Goal: Transaction & Acquisition: Purchase product/service

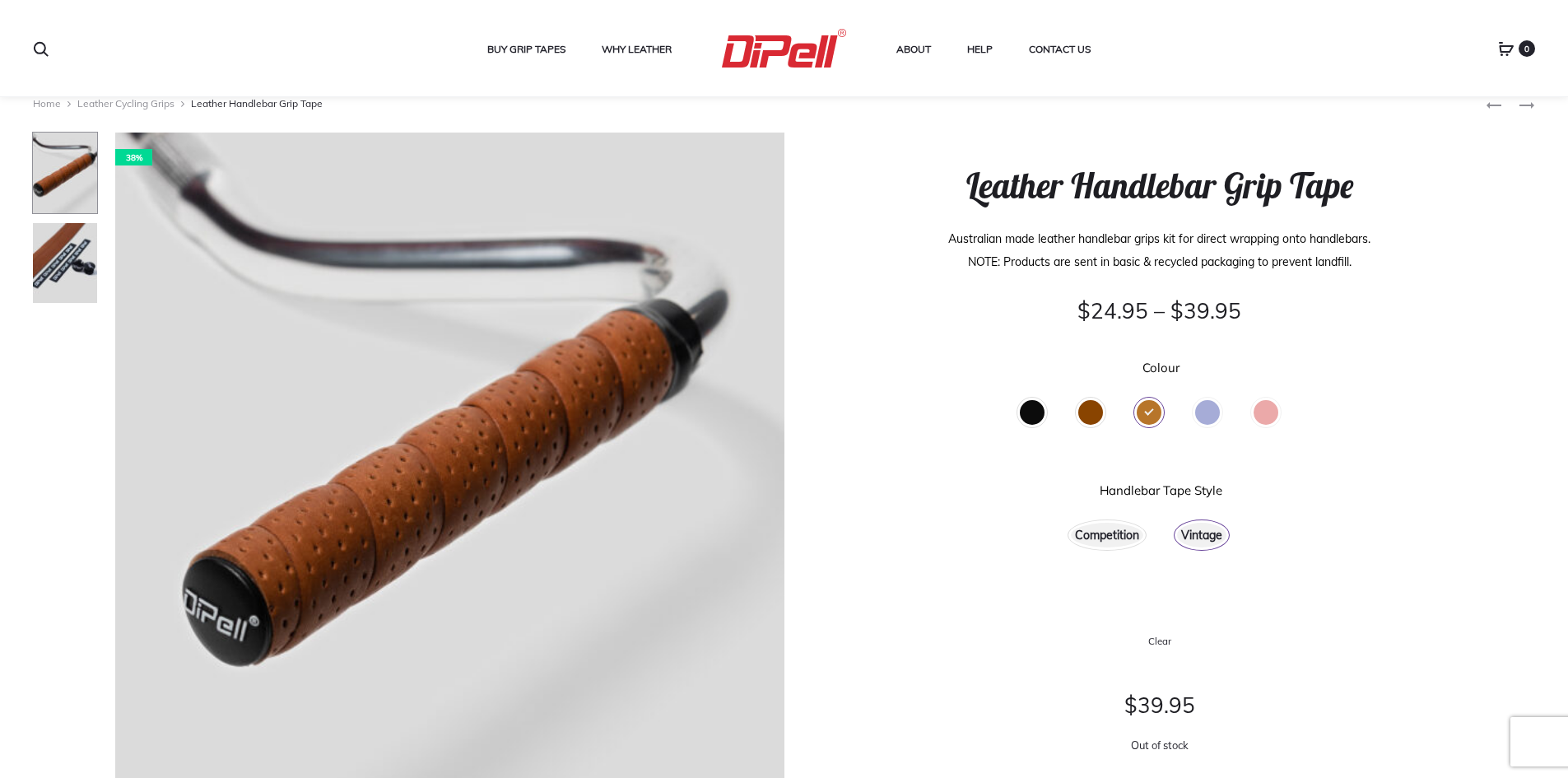
scroll to position [165, 0]
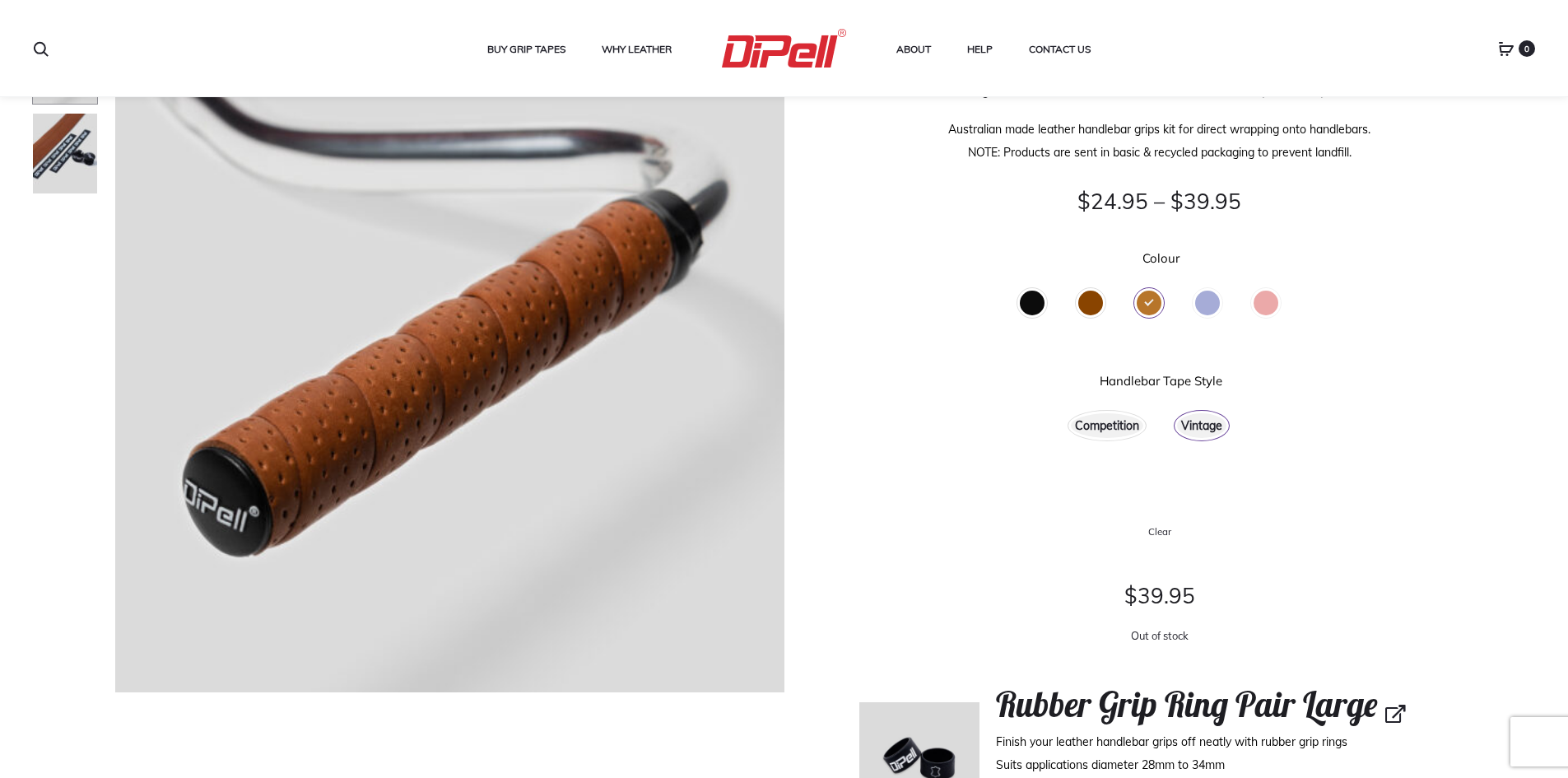
click at [1039, 307] on div "Black" at bounding box center [1031, 302] width 25 height 25
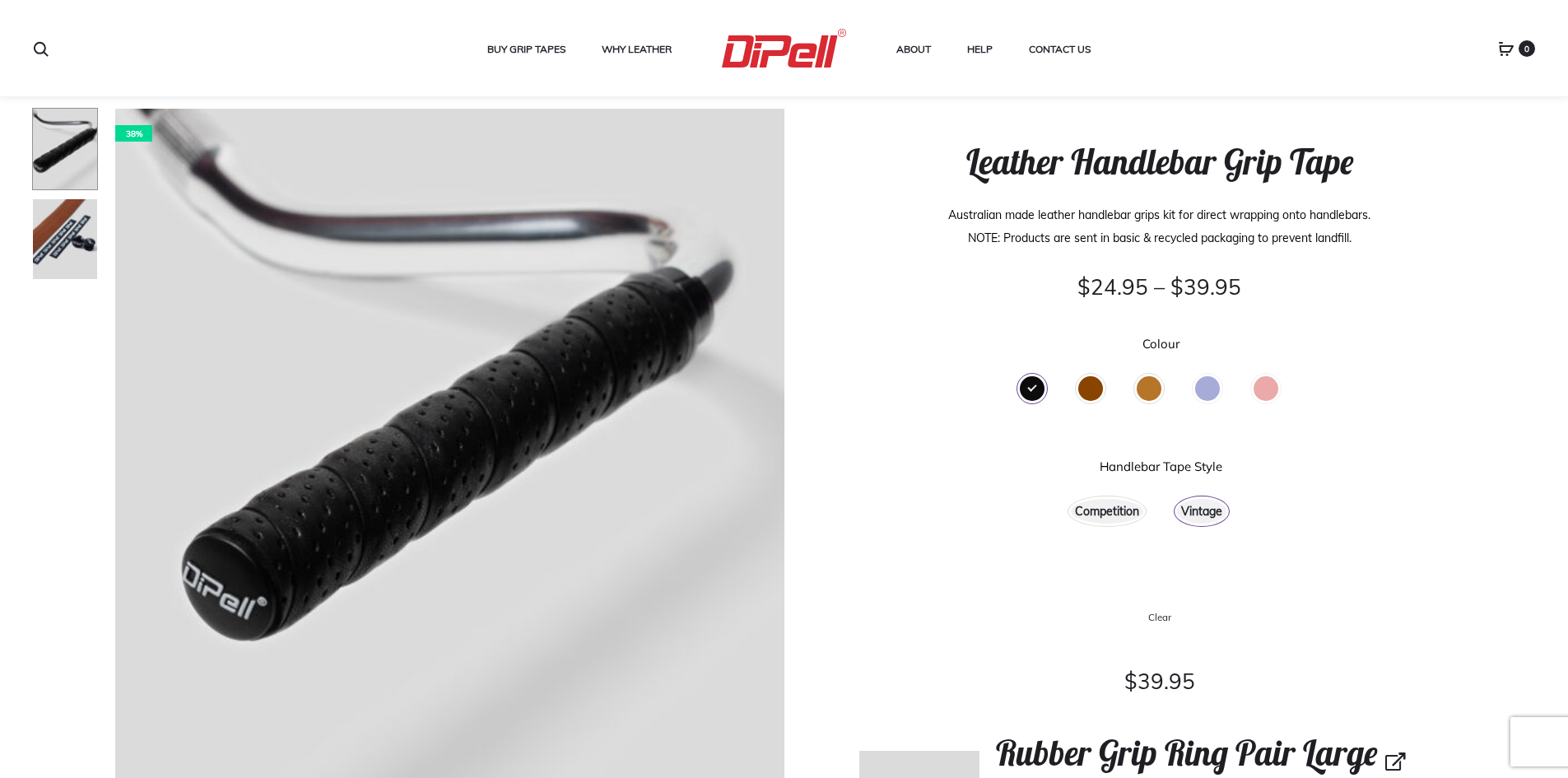
scroll to position [0, 0]
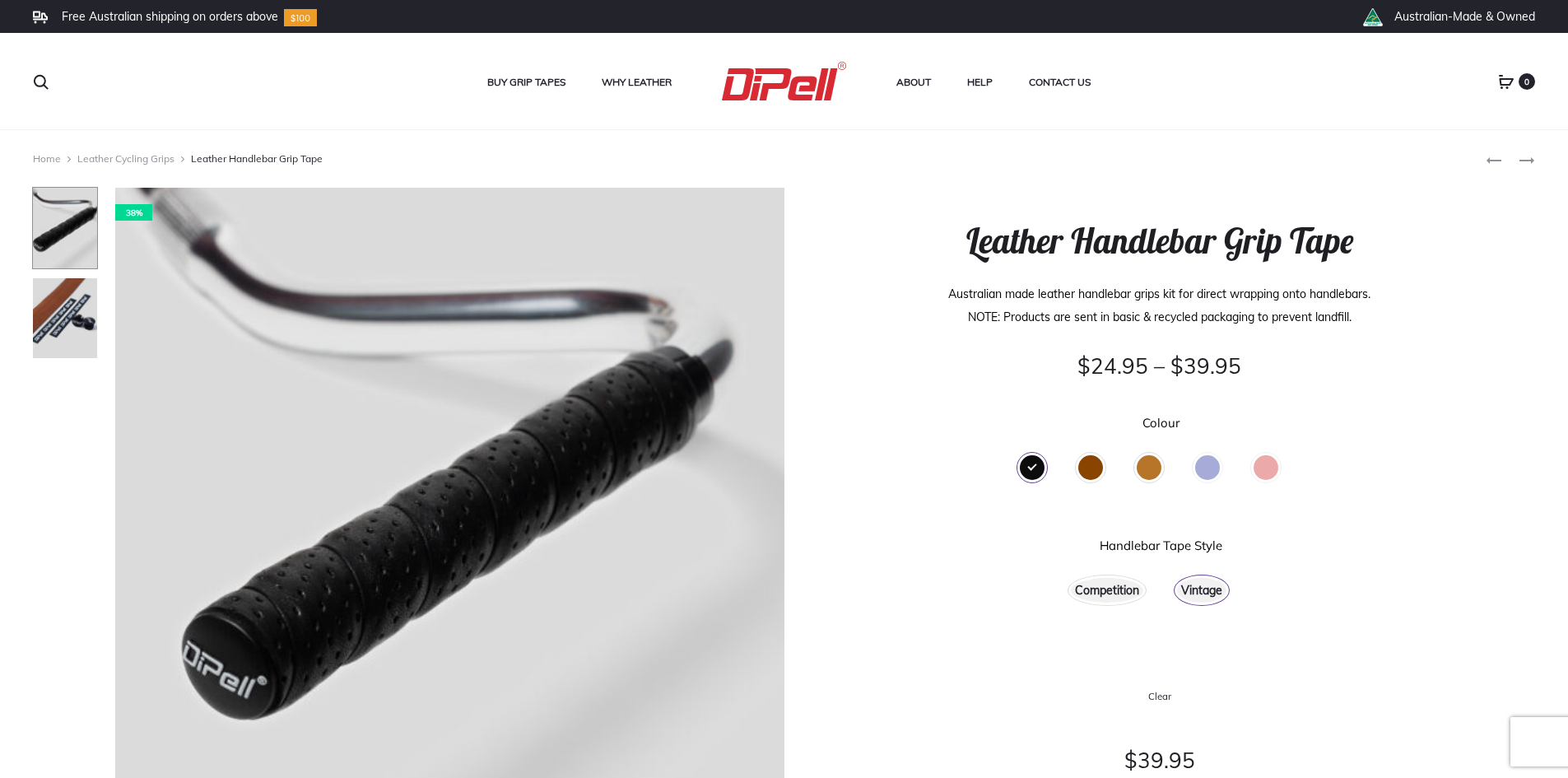
click at [1116, 589] on div "Competition" at bounding box center [1107, 590] width 72 height 25
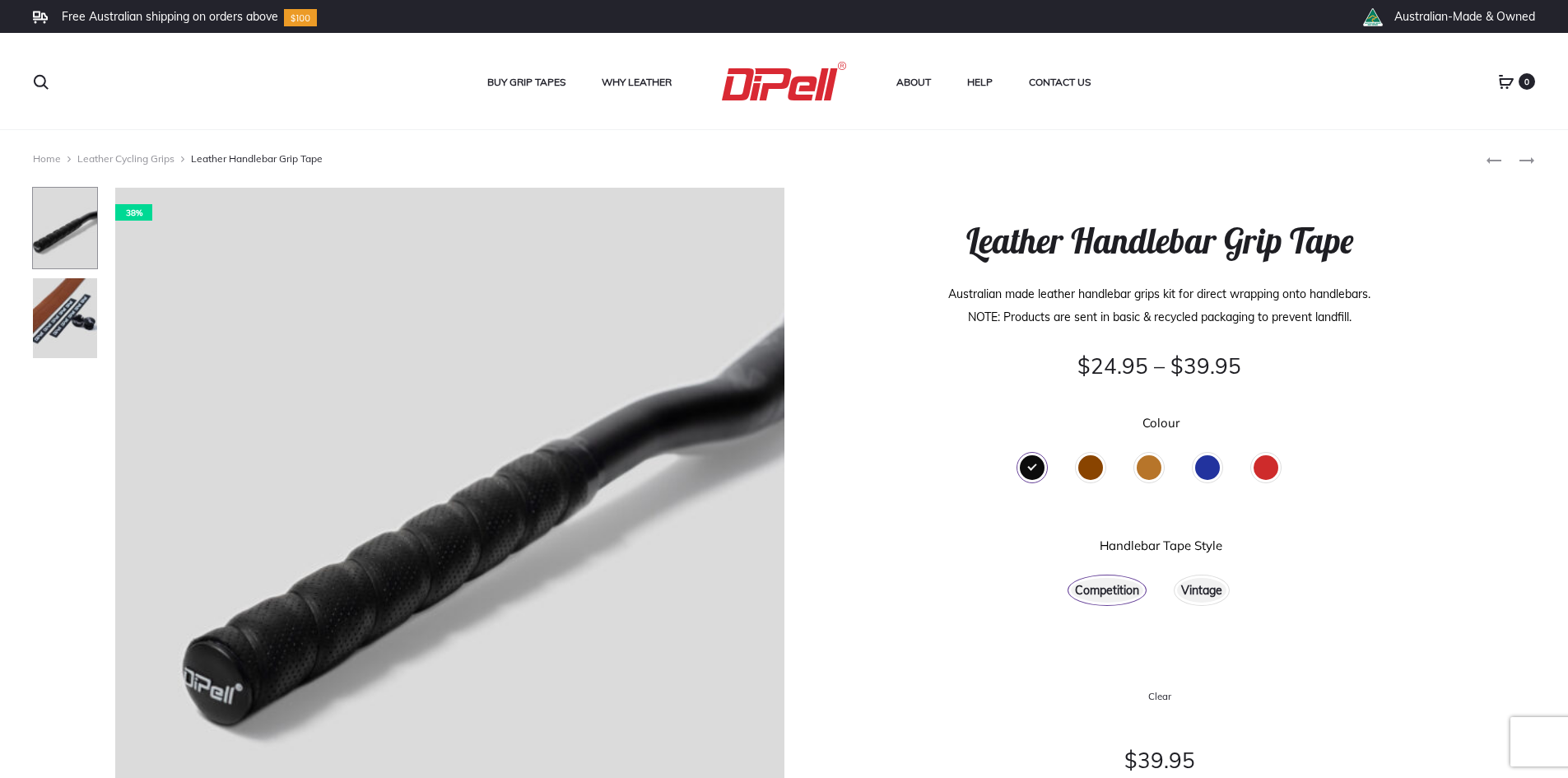
click at [1202, 587] on div "Vintage" at bounding box center [1202, 590] width 50 height 25
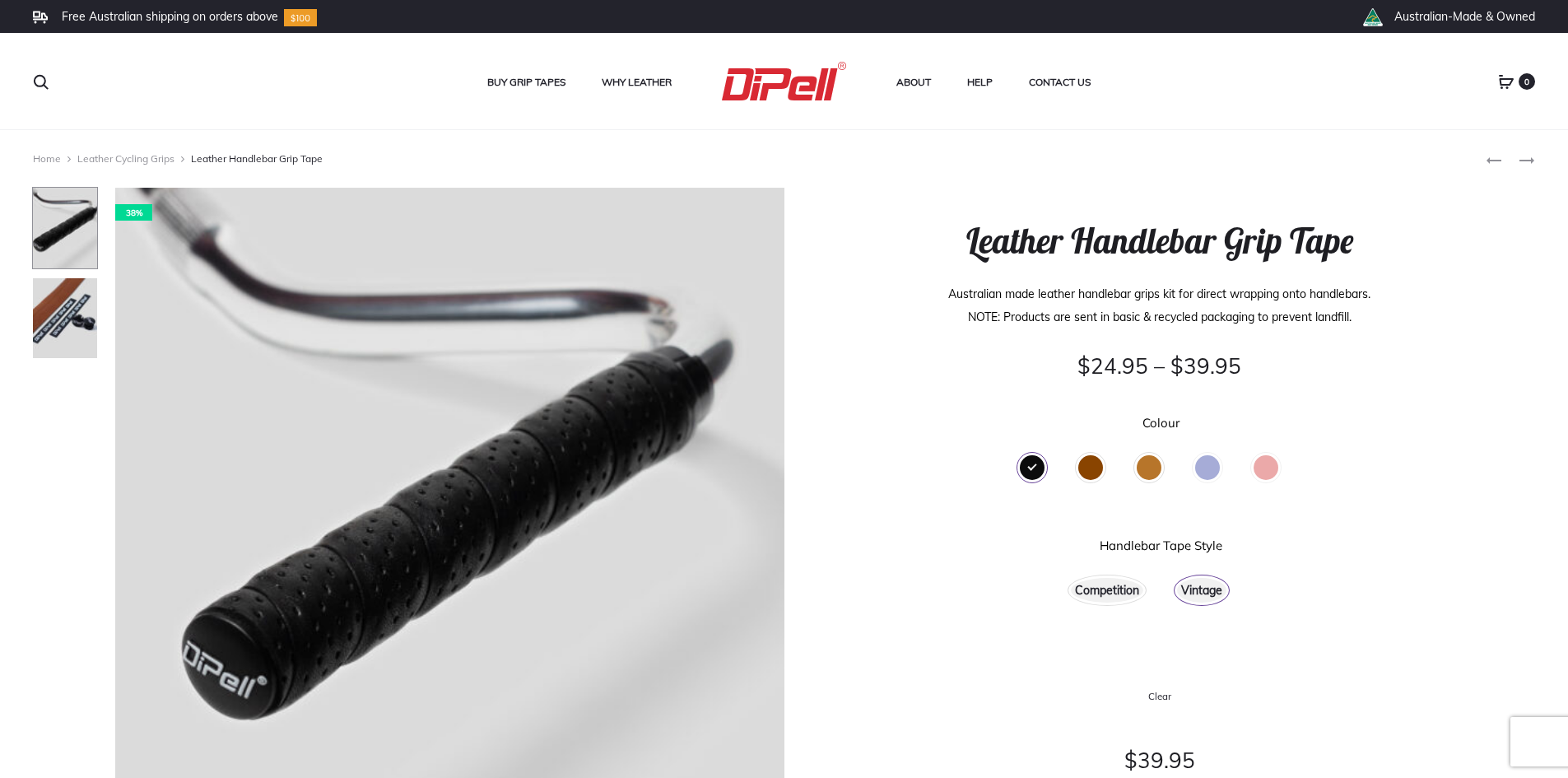
click at [1121, 587] on div "Competition" at bounding box center [1107, 590] width 72 height 25
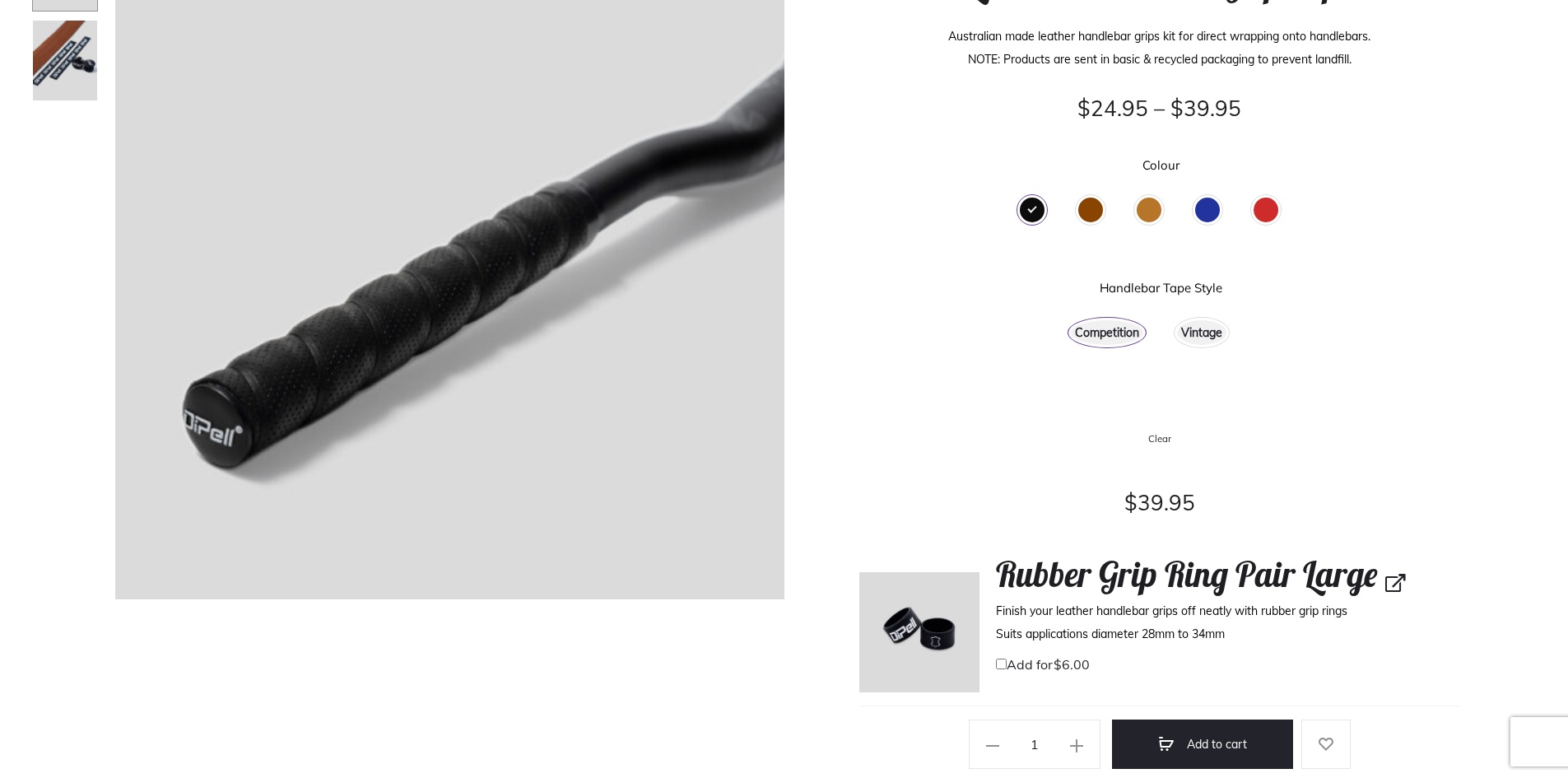
scroll to position [329, 0]
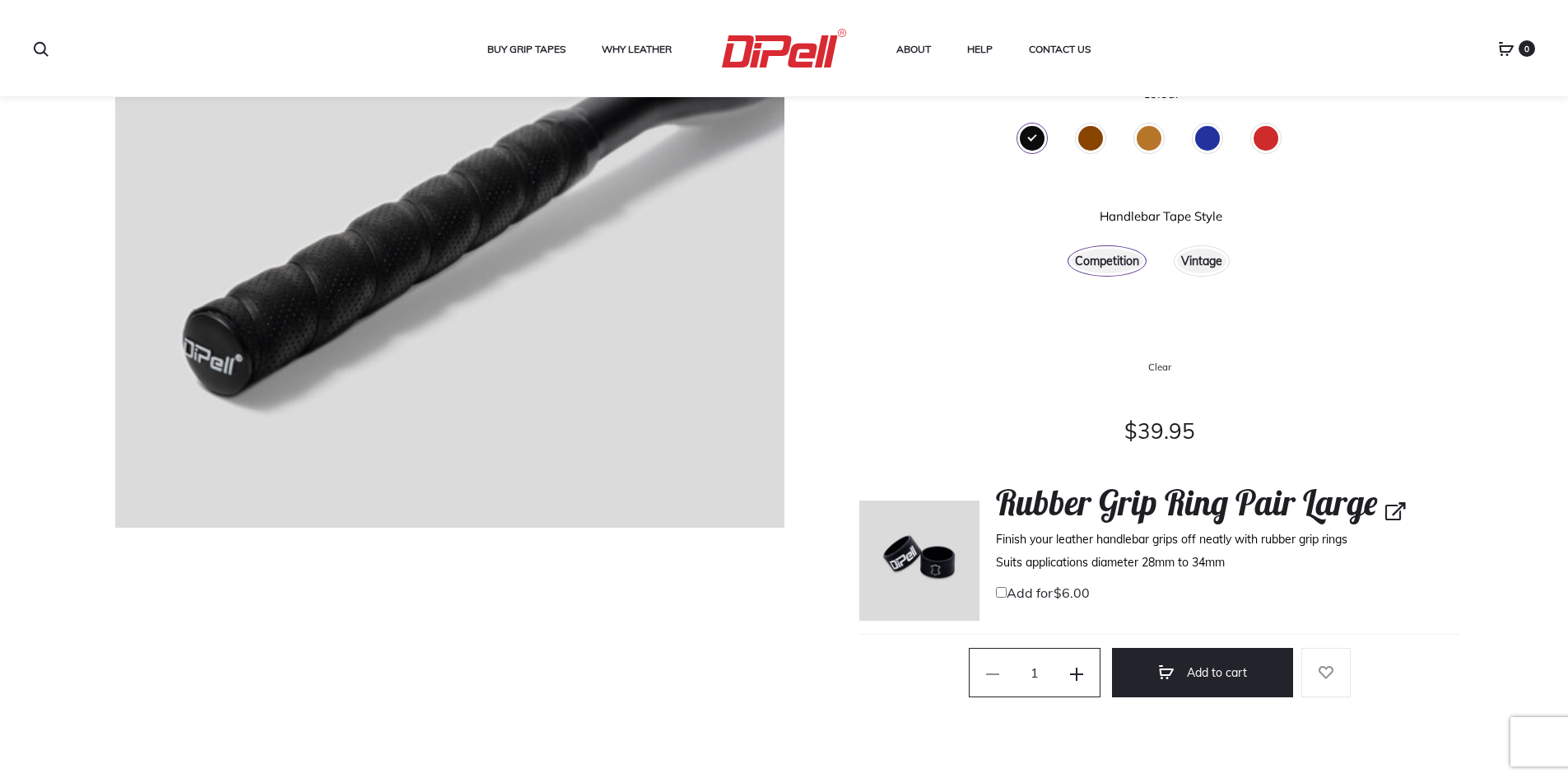
click at [1079, 676] on icon at bounding box center [1076, 673] width 13 height 13
type input "3"
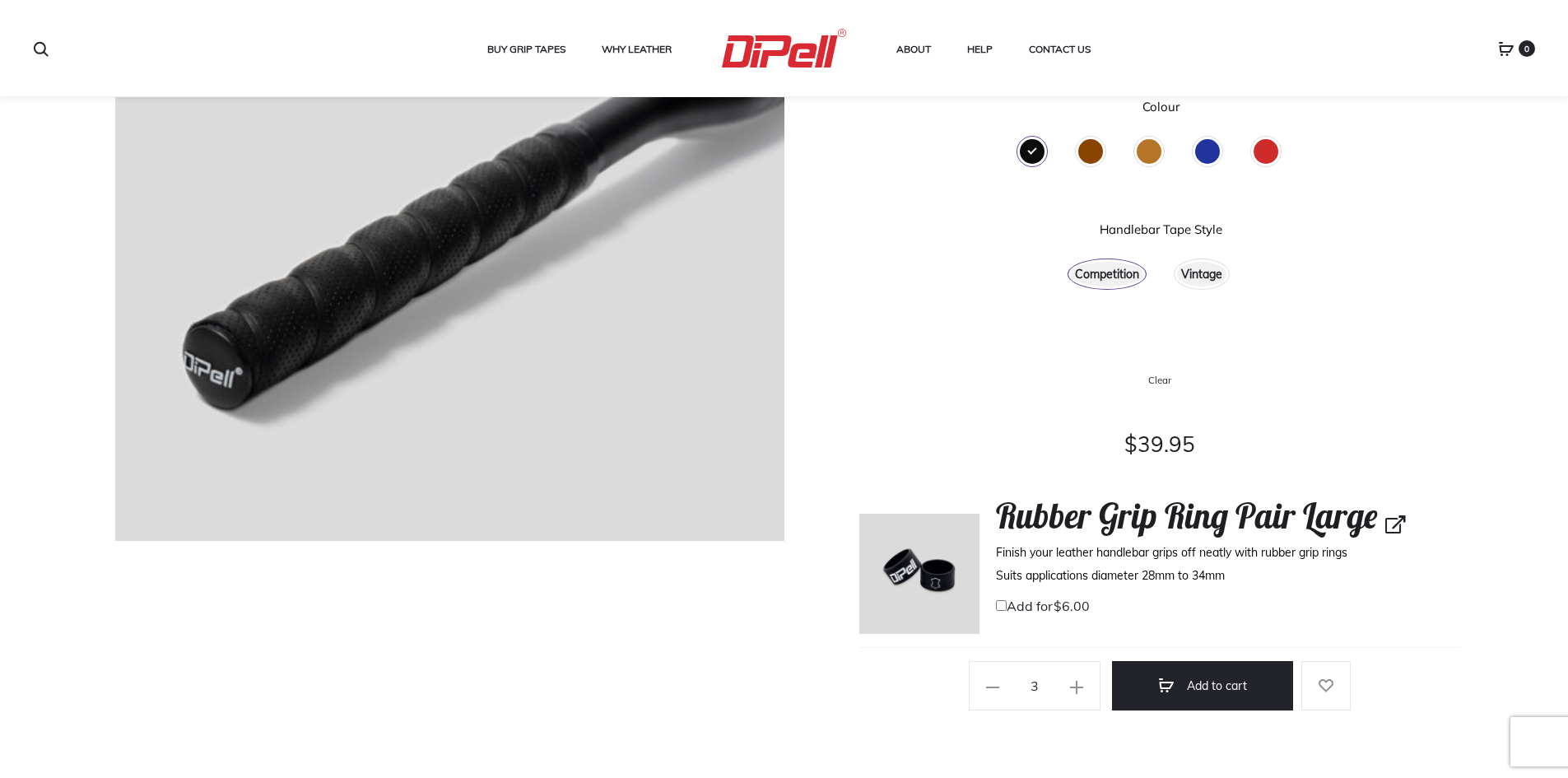
scroll to position [411, 0]
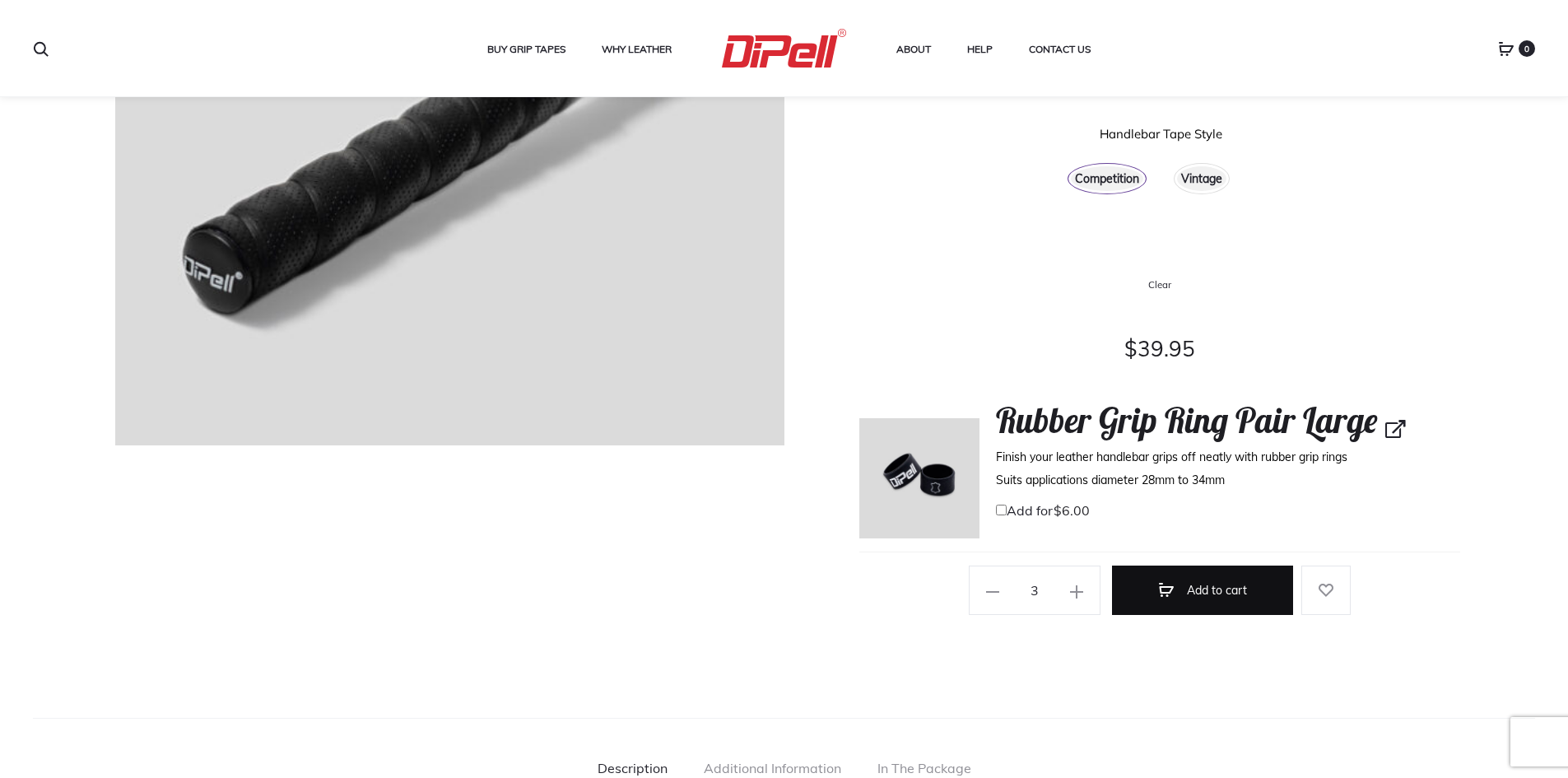
click at [1190, 586] on button "Add to cart" at bounding box center [1202, 590] width 181 height 50
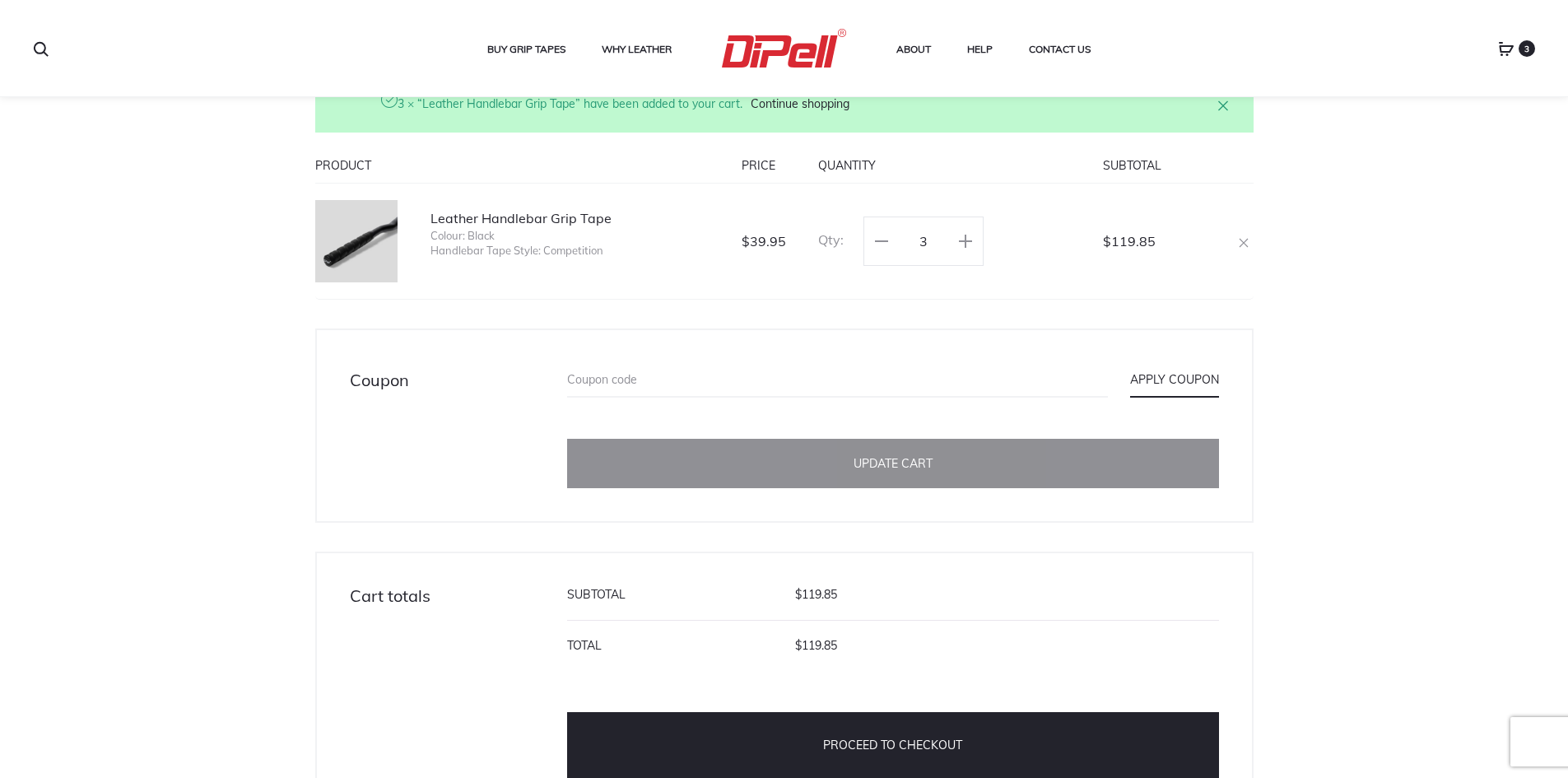
scroll to position [576, 0]
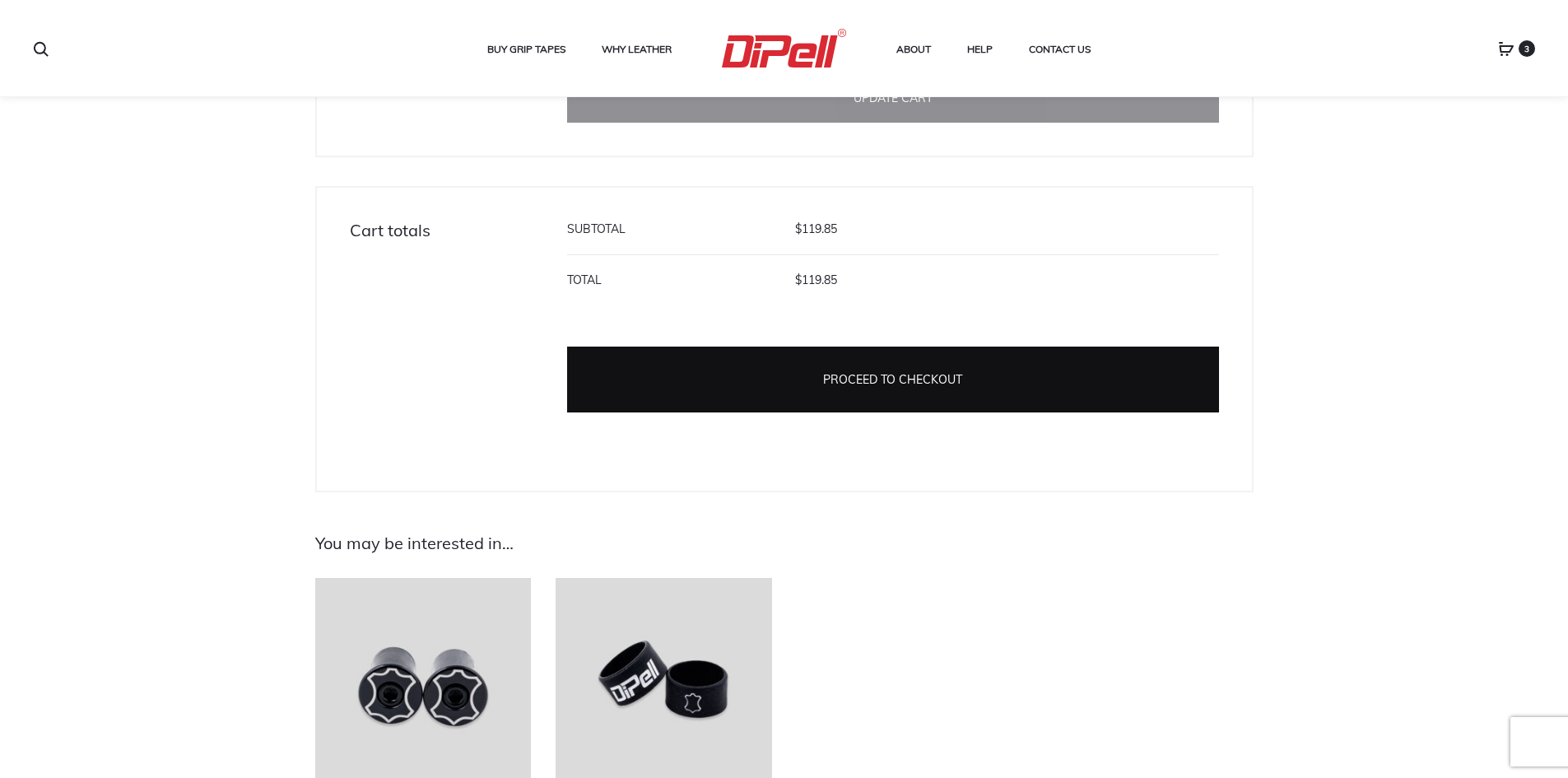
click at [925, 370] on link "Proceed to checkout" at bounding box center [892, 379] width 652 height 66
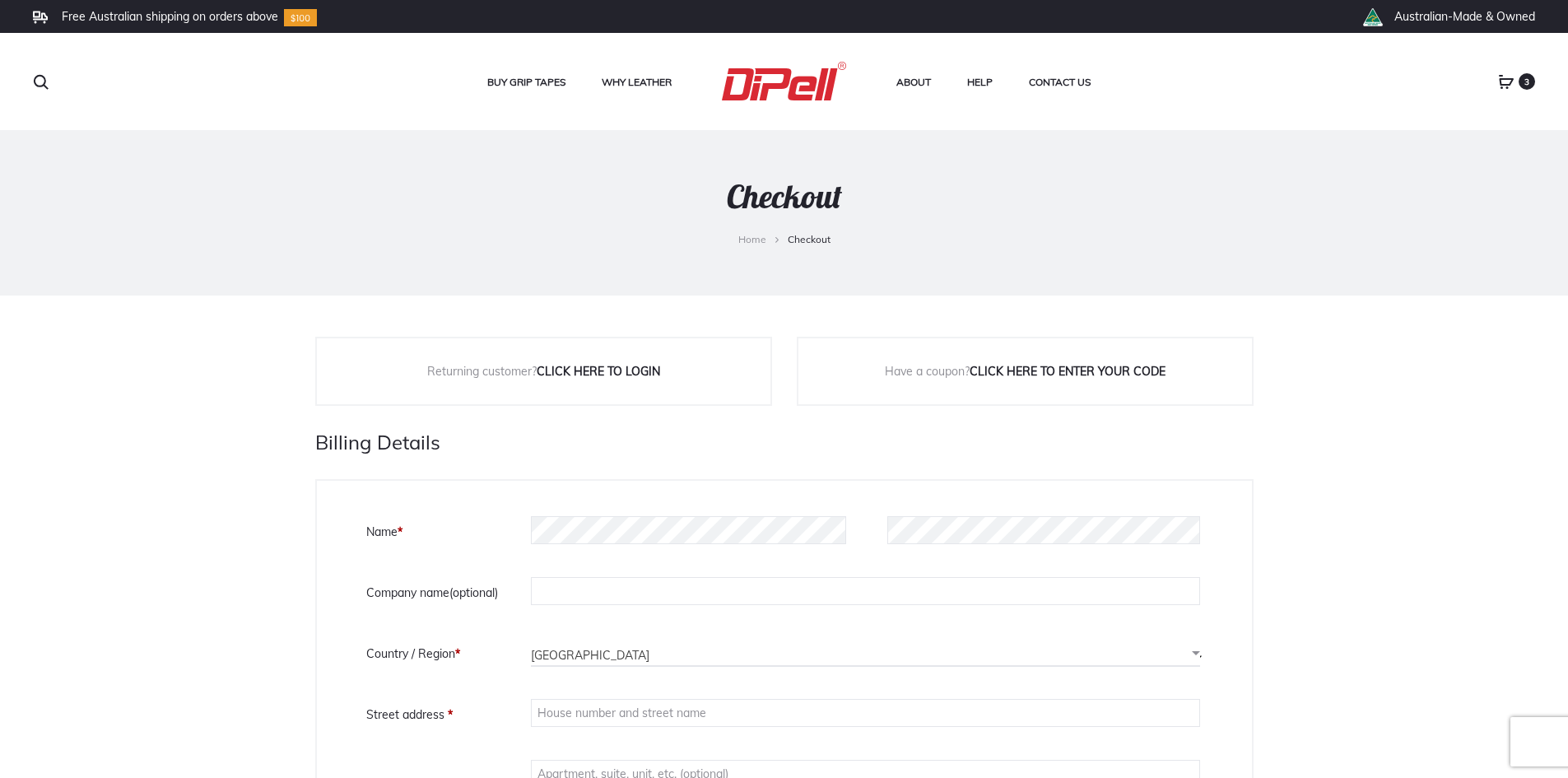
select select "VIC"
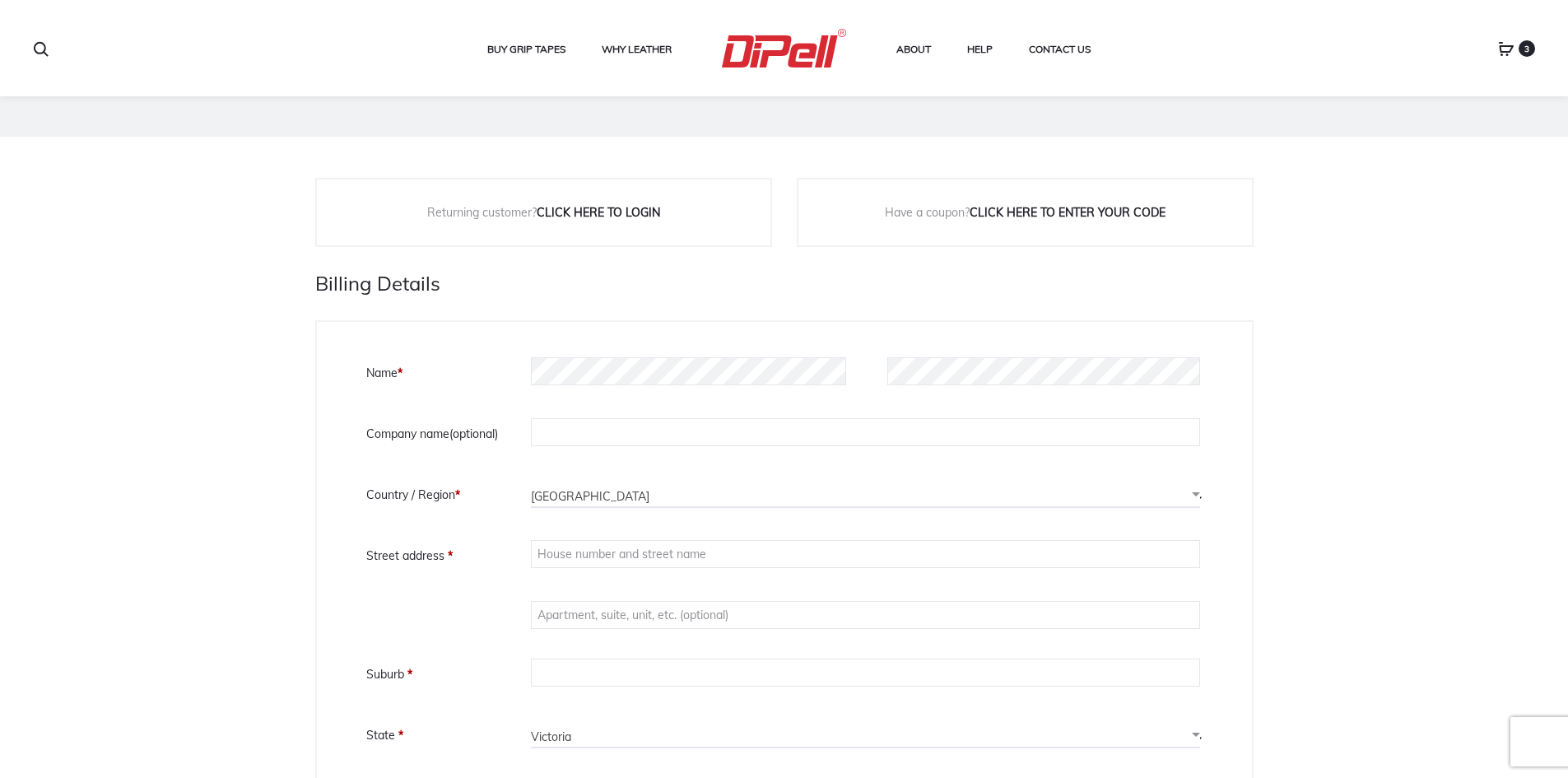
scroll to position [247, 0]
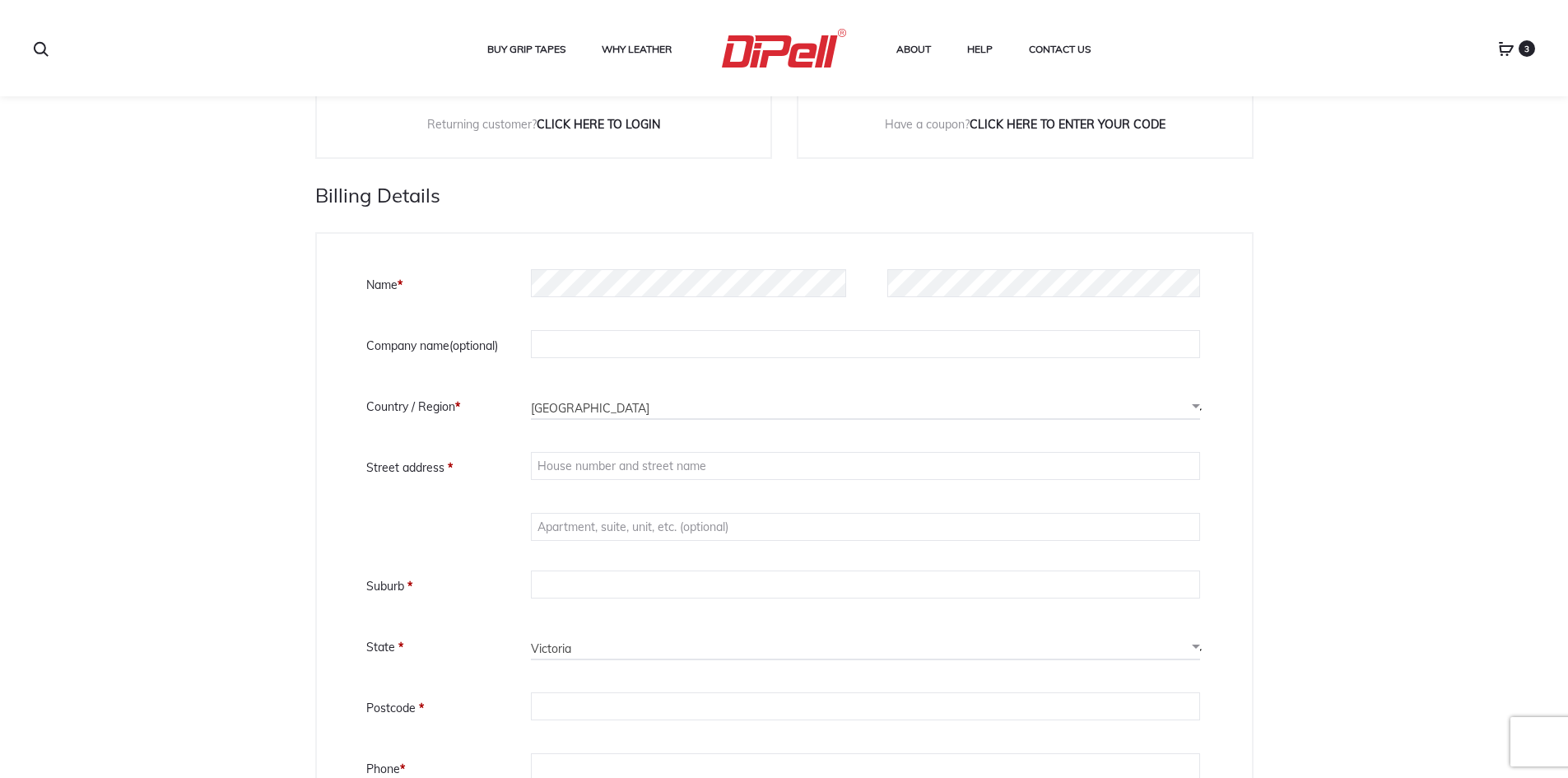
click at [645, 303] on div "Name * Last name * Company name (optional) Country / Region * Select a country …" at bounding box center [784, 557] width 836 height 581
type input "Blue SL PTY LTD"
type input "Unit 1, [STREET_ADDRESS]"
type input "Pooraka"
select select "SA"
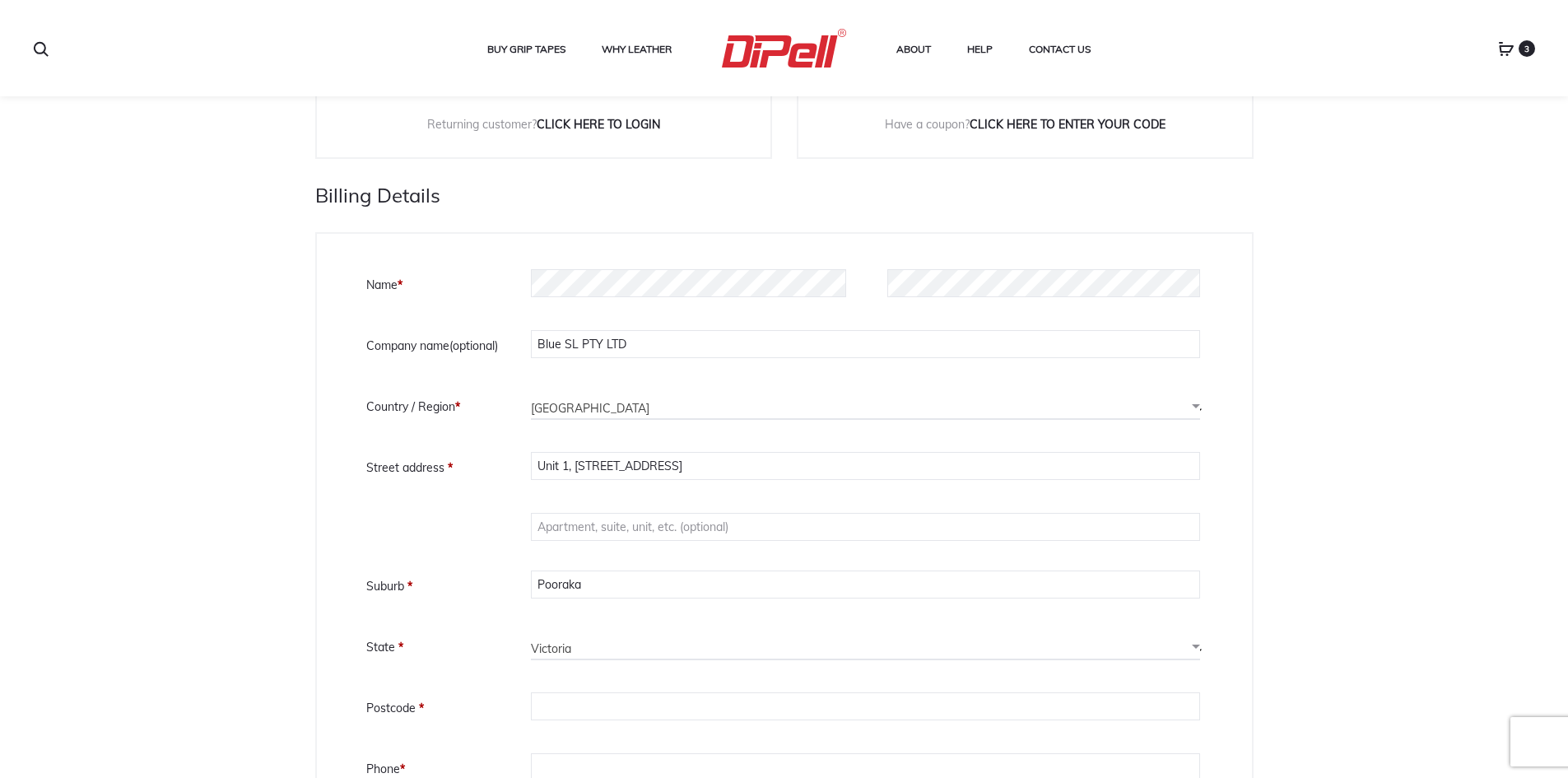
type input "5095"
type input "0427442819"
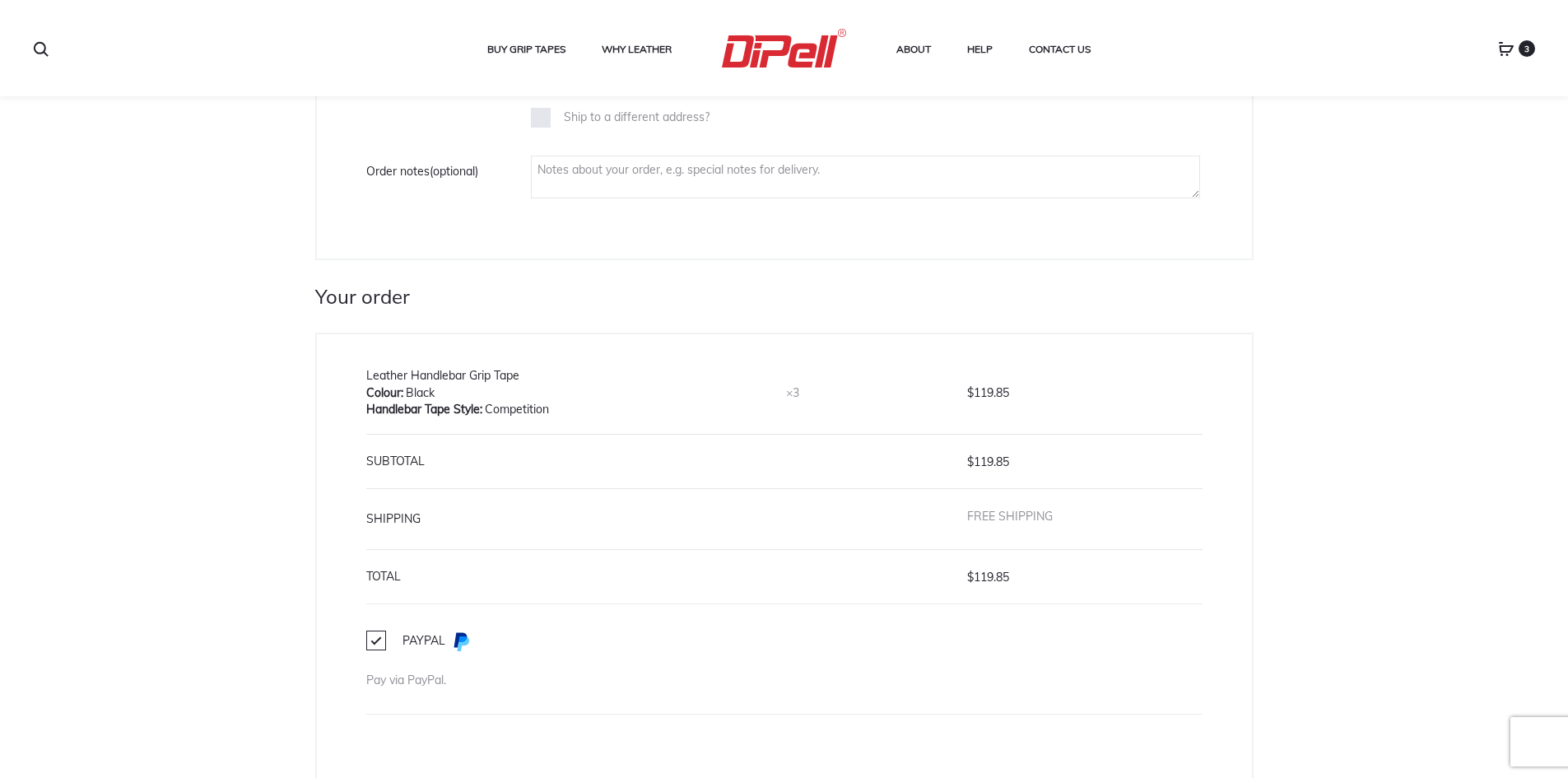
scroll to position [1152, 0]
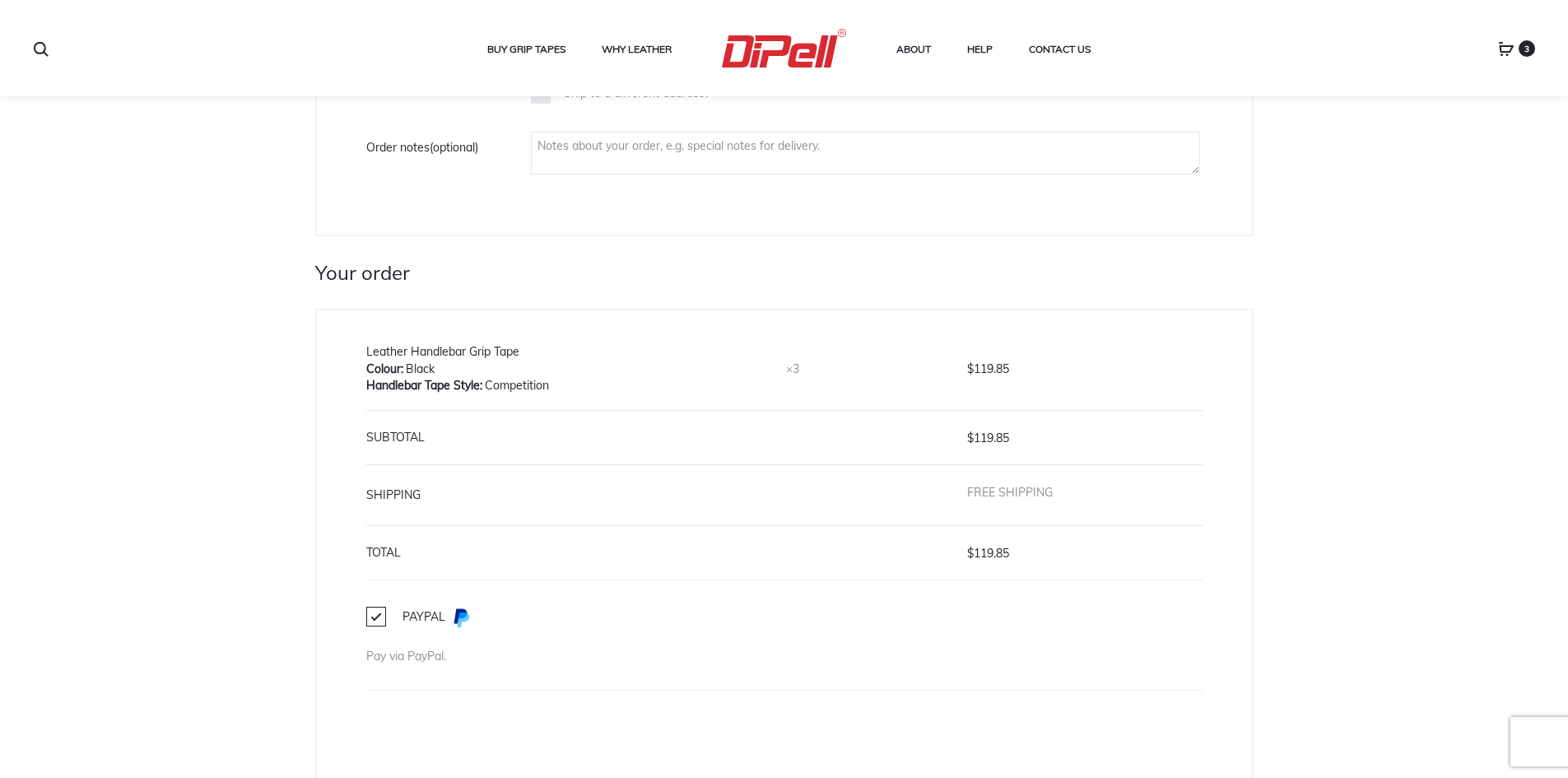
drag, startPoint x: 1038, startPoint y: 489, endPoint x: 757, endPoint y: 488, distance: 281.0
click at [1033, 489] on label "Free shipping" at bounding box center [1010, 491] width 86 height 15
click at [410, 477] on th "Shipping" at bounding box center [576, 495] width 421 height 61
click at [406, 431] on th "Subtotal" at bounding box center [576, 436] width 421 height 54
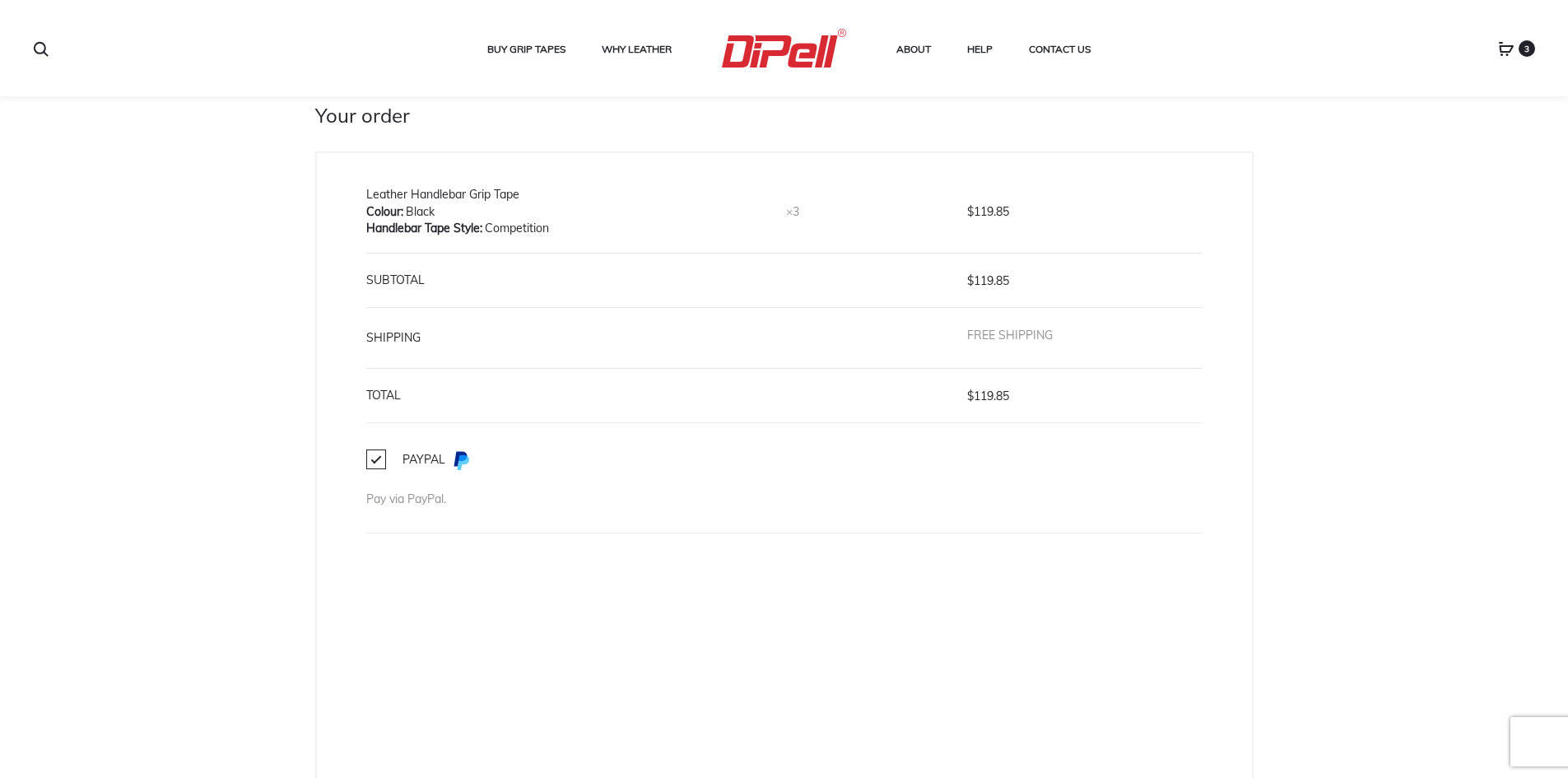
scroll to position [1235, 0]
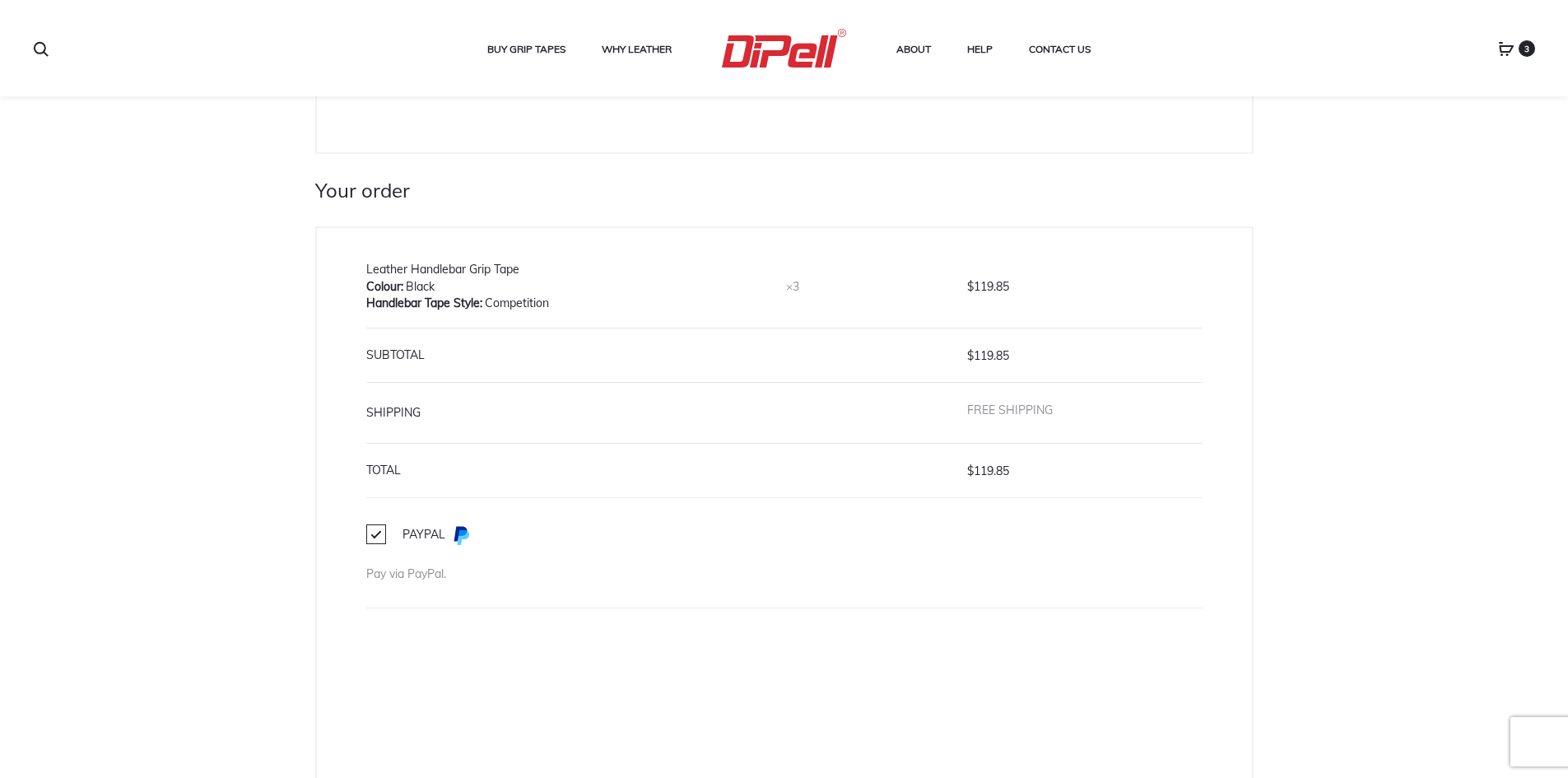
click at [1076, 421] on td "Free shipping" at bounding box center [1085, 412] width 235 height 61
click at [1032, 417] on li "Free shipping" at bounding box center [1085, 410] width 235 height 21
click at [1029, 417] on li "Free shipping" at bounding box center [1085, 410] width 235 height 21
click at [1012, 408] on label "Free shipping" at bounding box center [1010, 410] width 86 height 15
click at [1012, 399] on li "Free shipping" at bounding box center [1085, 410] width 235 height 21
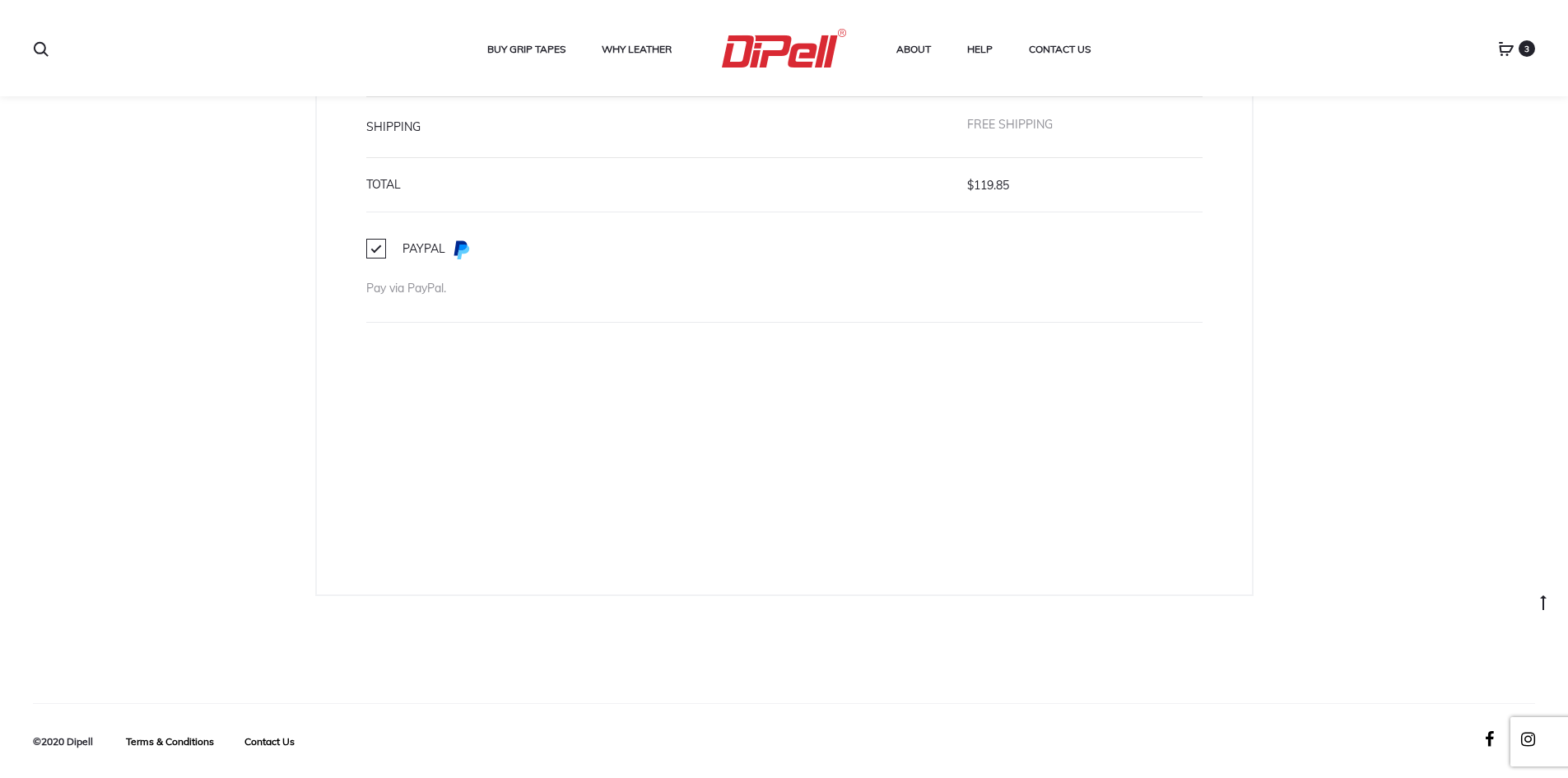
scroll to position [0, 0]
